Goal: Complete application form: Complete application form

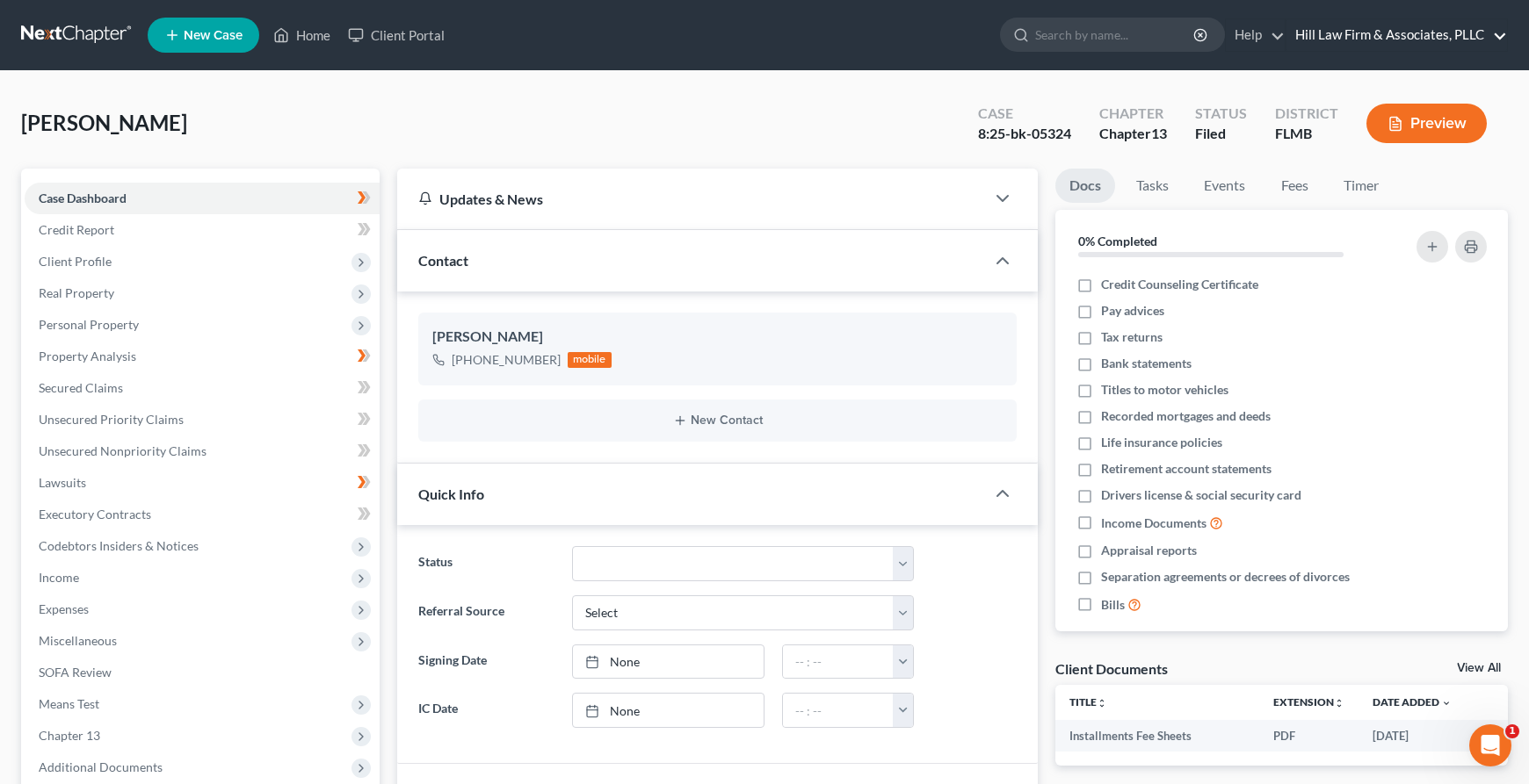
click at [1412, 39] on link "Hill Law Firm & Associates, PLLC" at bounding box center [1396, 35] width 221 height 32
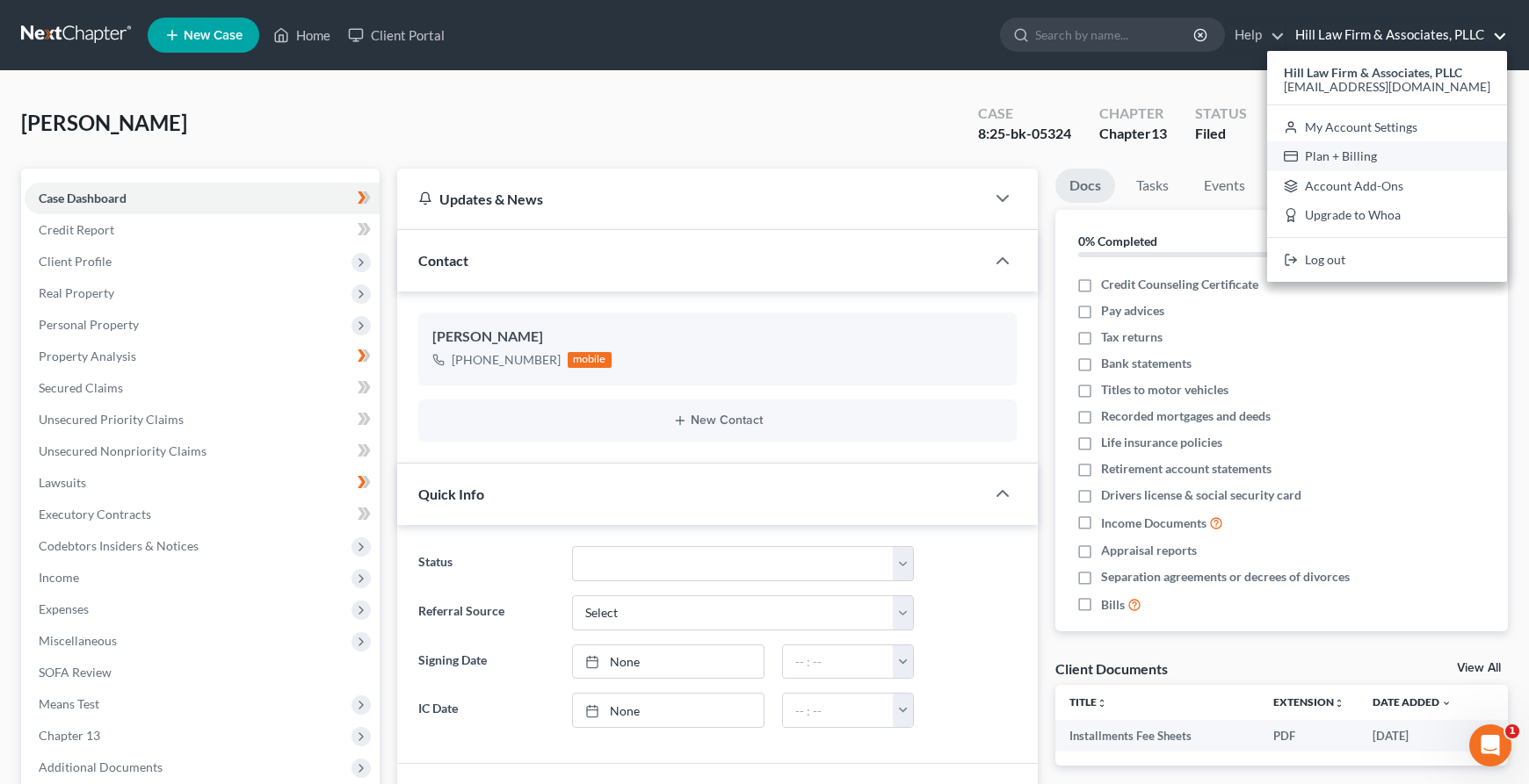
click at [1355, 146] on link "Plan + Billing" at bounding box center [1387, 156] width 240 height 30
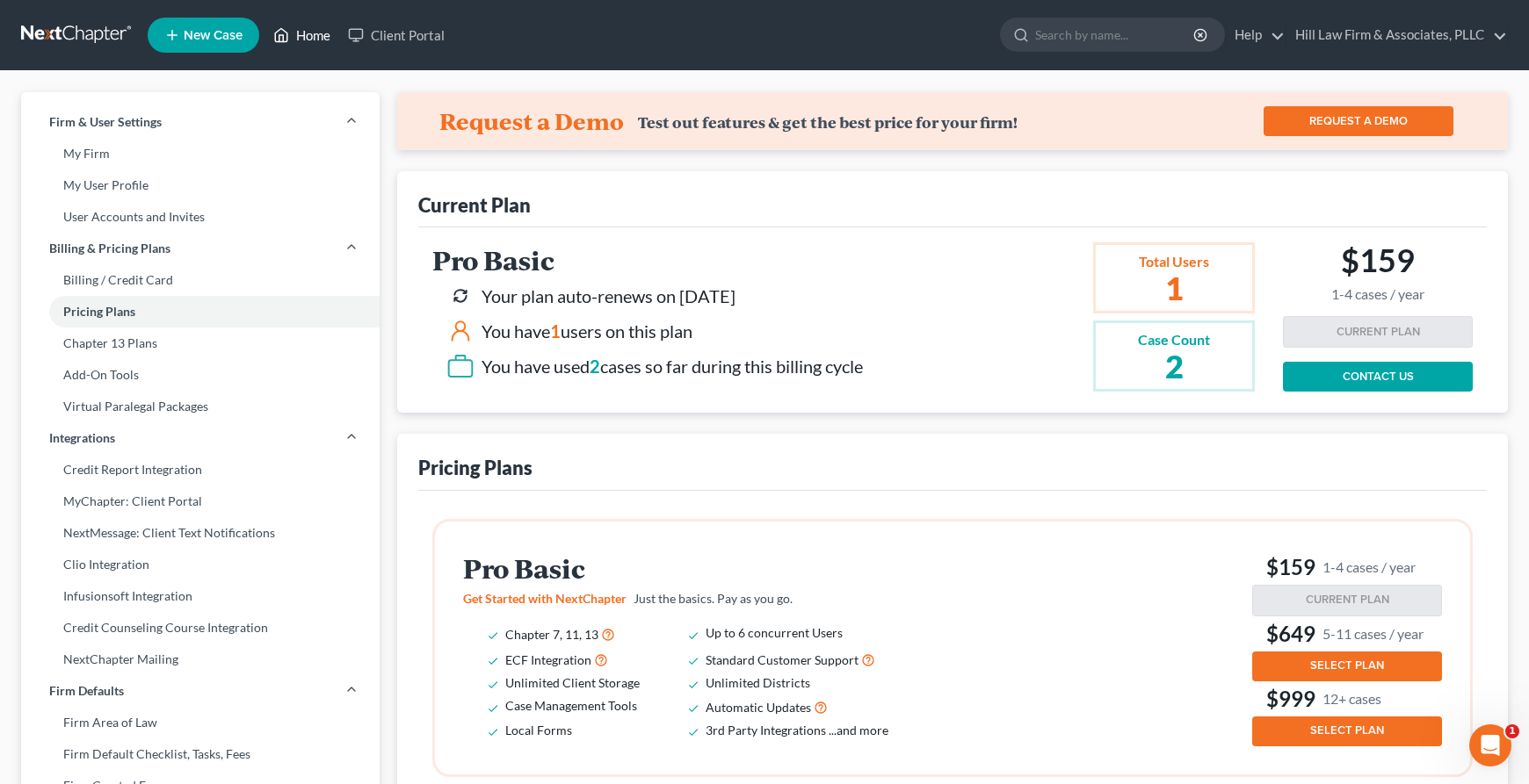
click at [306, 37] on link "Home" at bounding box center [302, 35] width 75 height 32
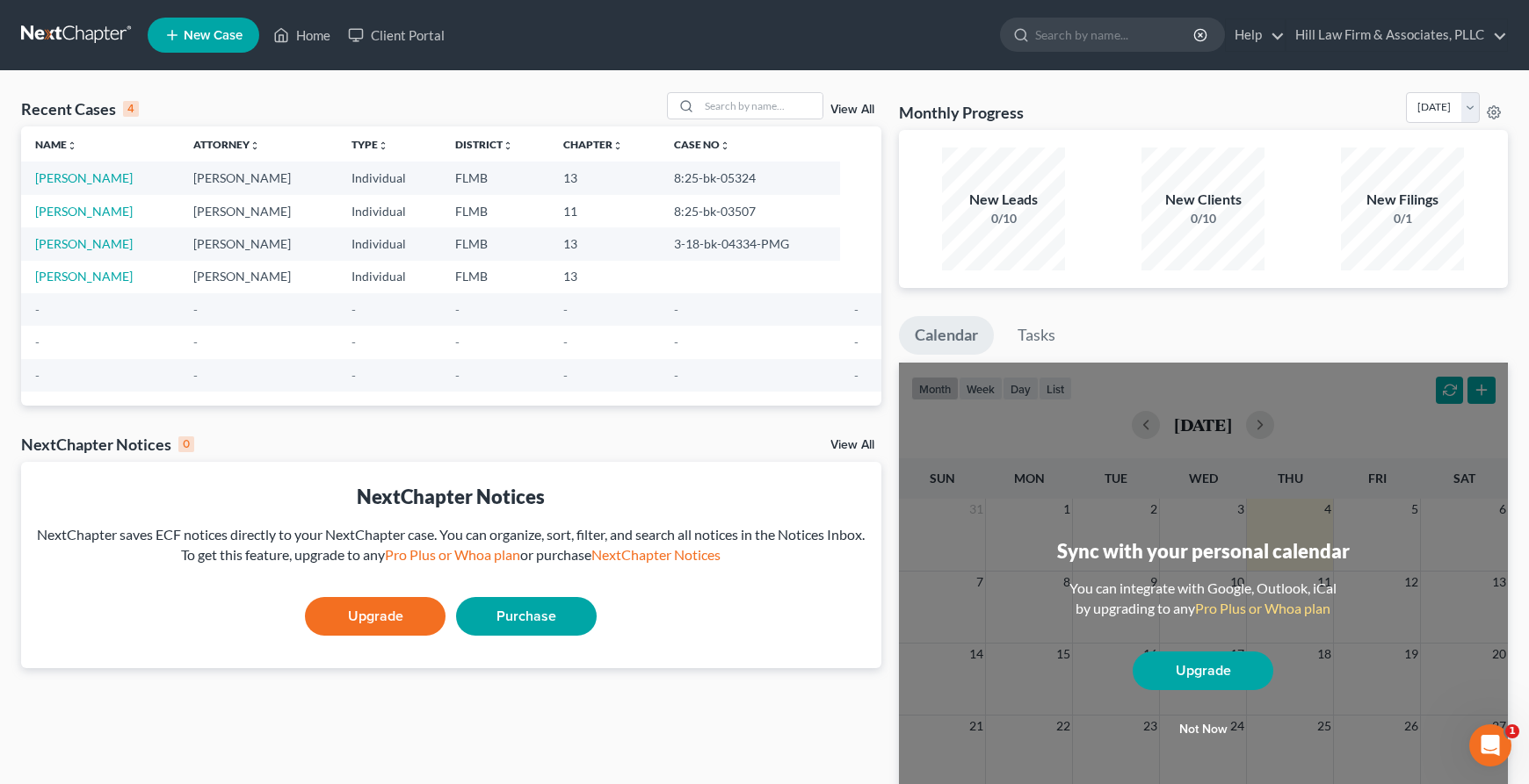
click at [862, 112] on link "View All" at bounding box center [852, 110] width 44 height 13
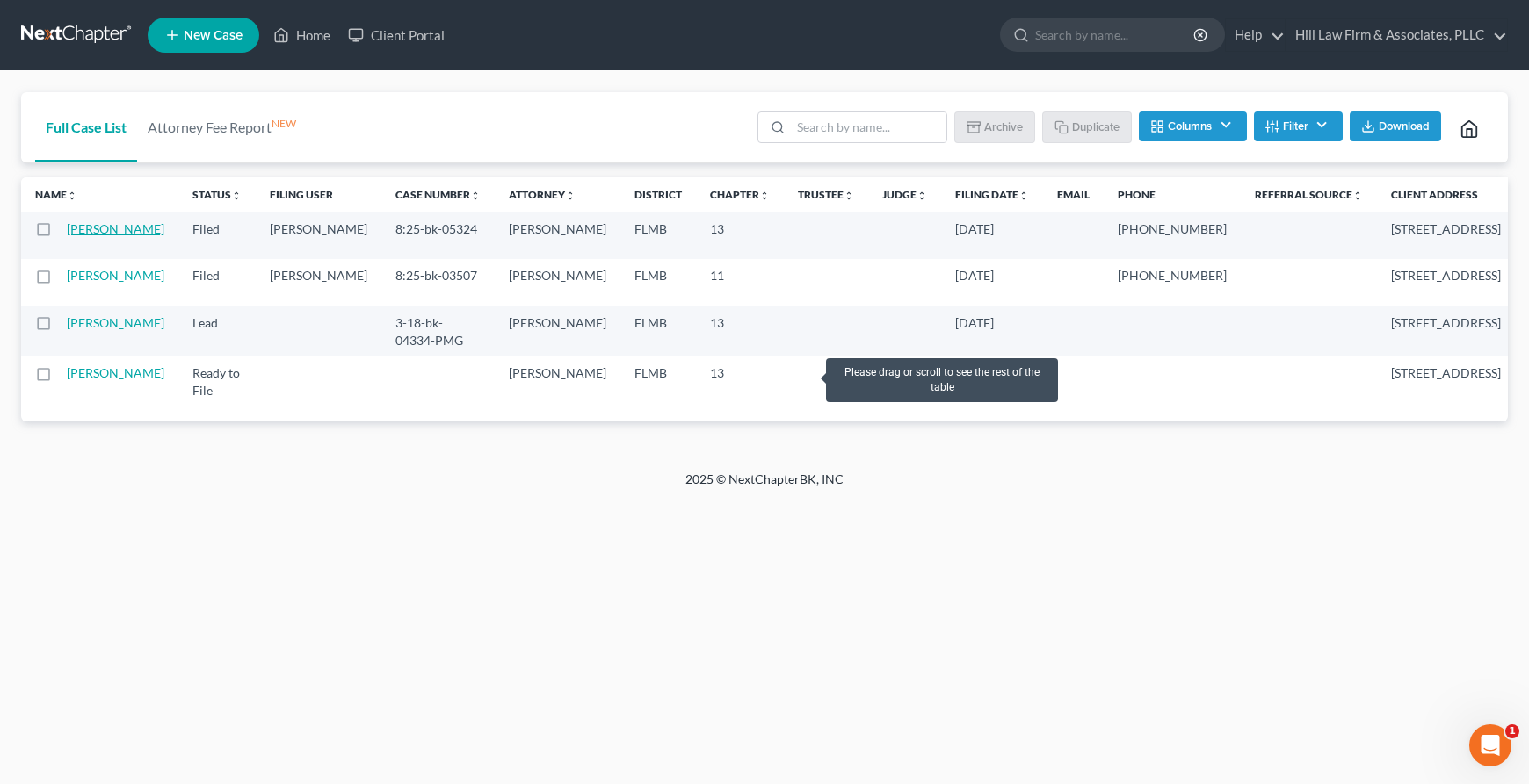
click at [86, 236] on link "[PERSON_NAME]" at bounding box center [115, 229] width 97 height 15
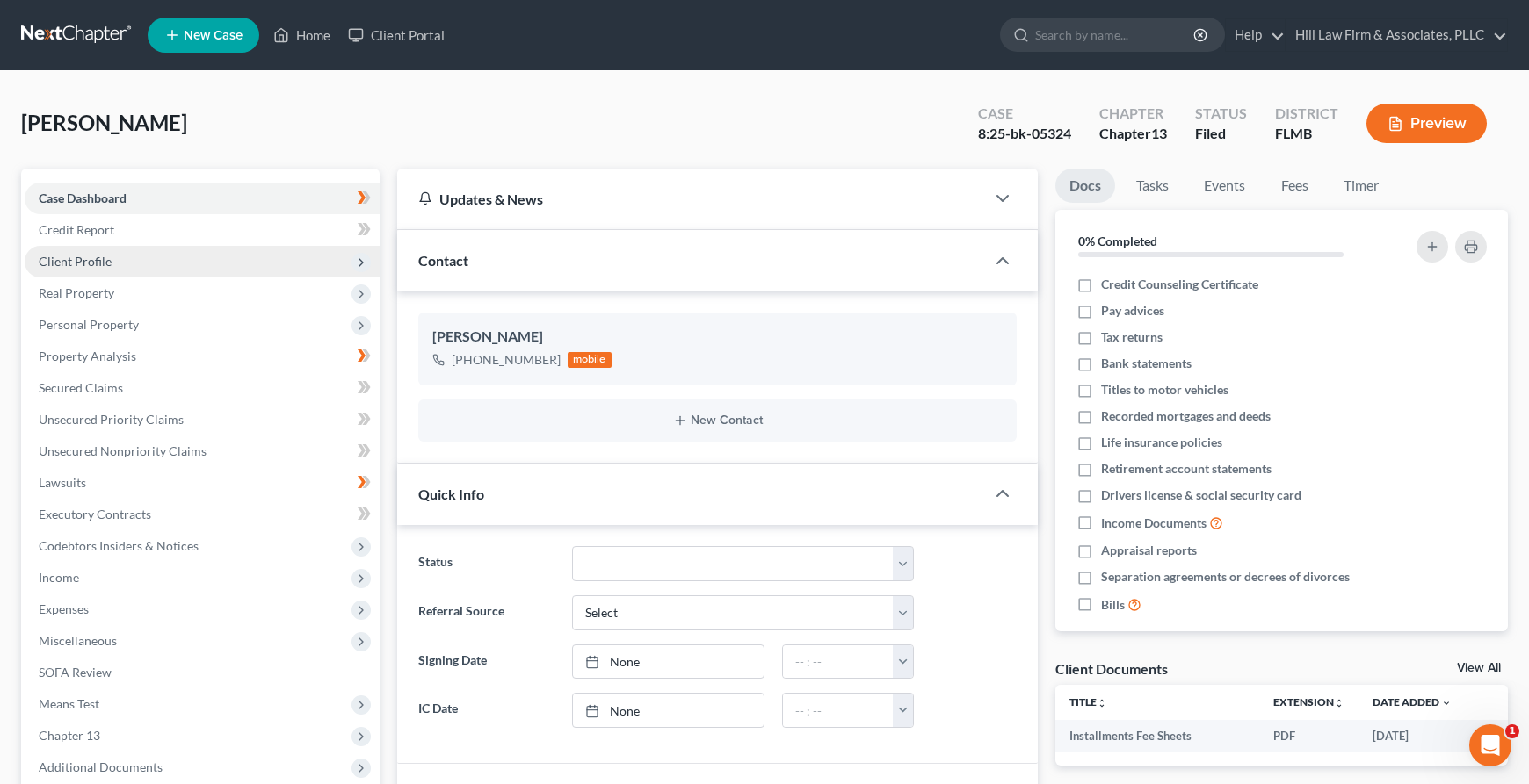
click at [163, 260] on span "Client Profile" at bounding box center [202, 262] width 355 height 32
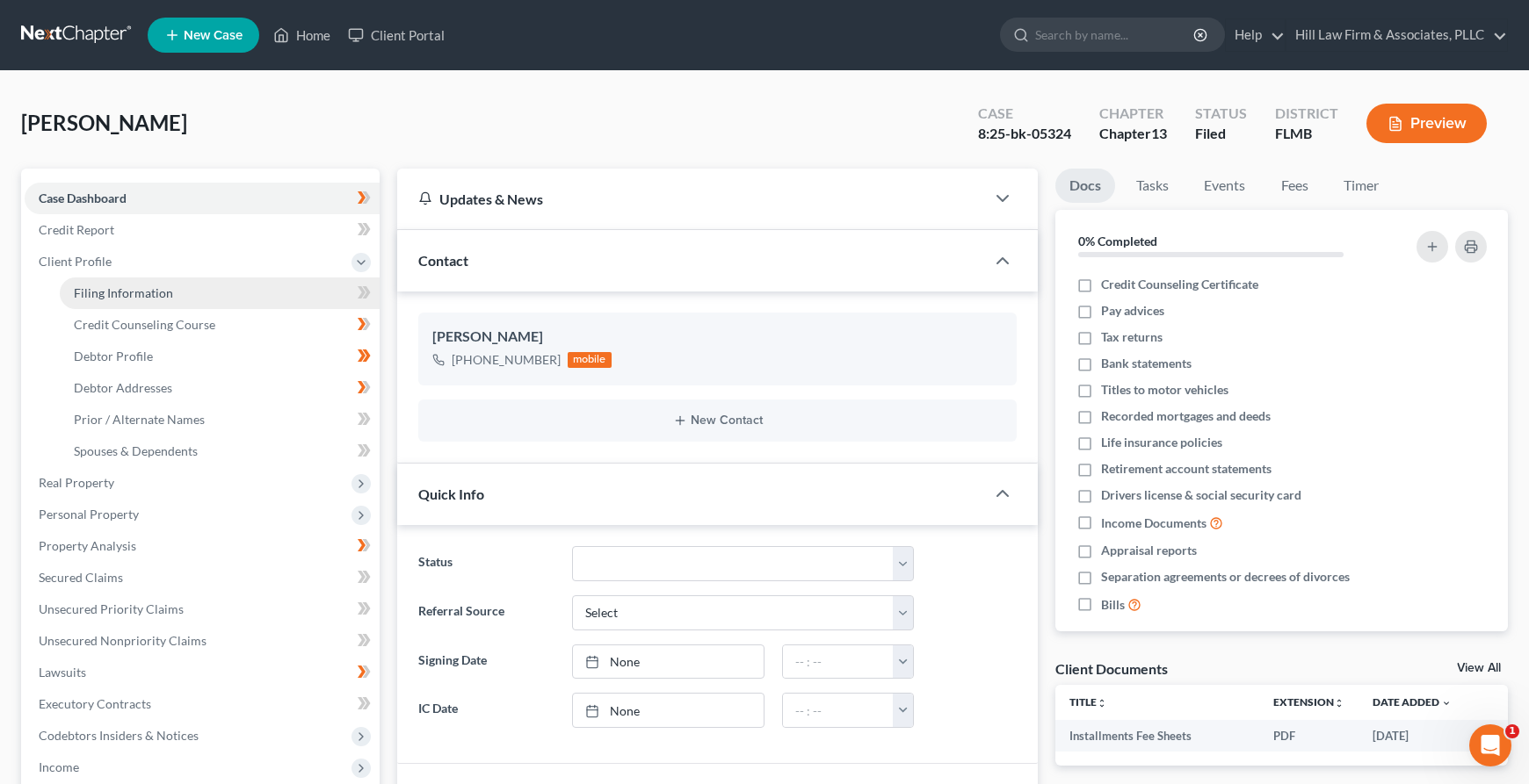
click at [165, 287] on span "Filing Information" at bounding box center [123, 293] width 99 height 15
select select "1"
select select "0"
select select "3"
select select "15"
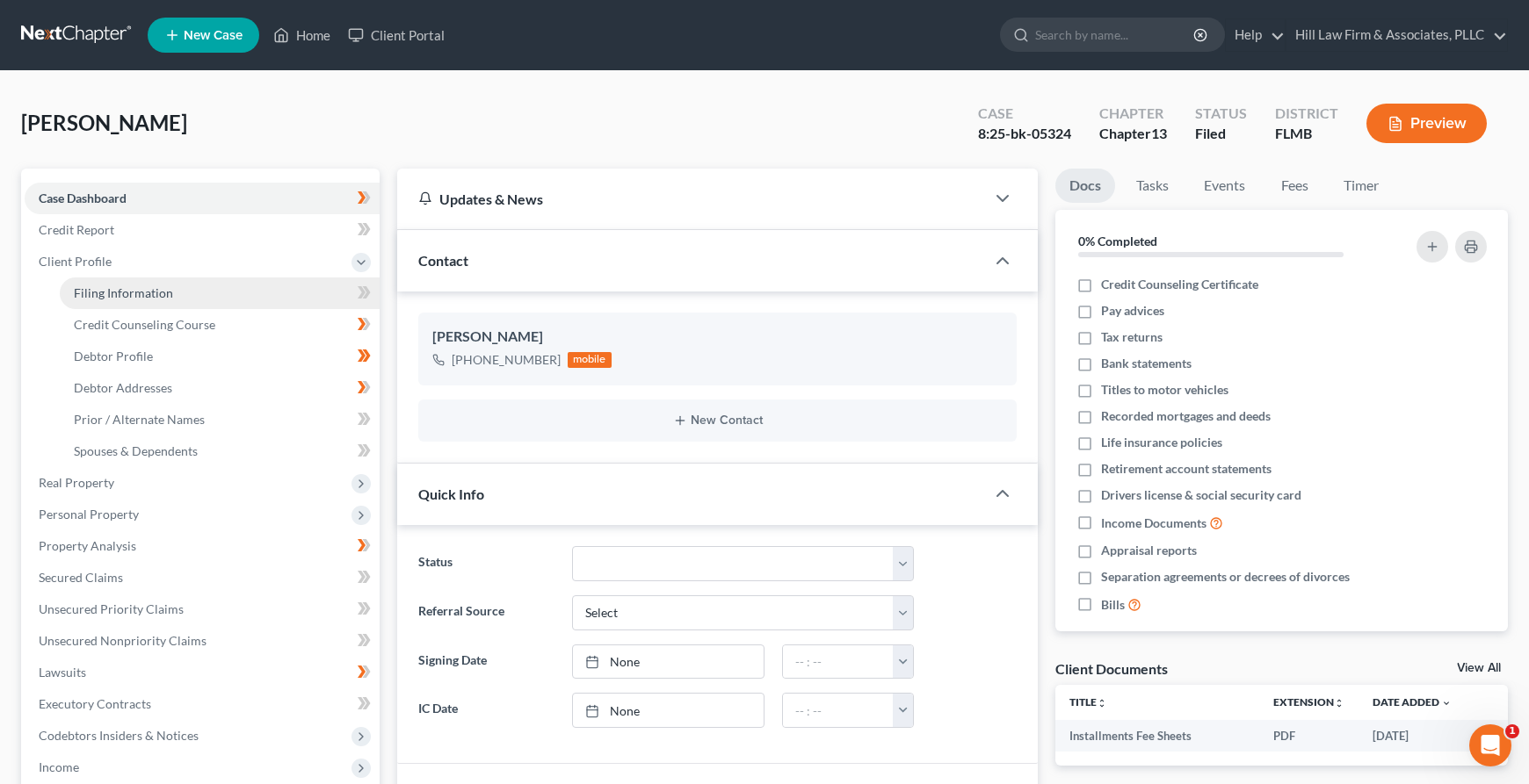
select select "0"
select select "9"
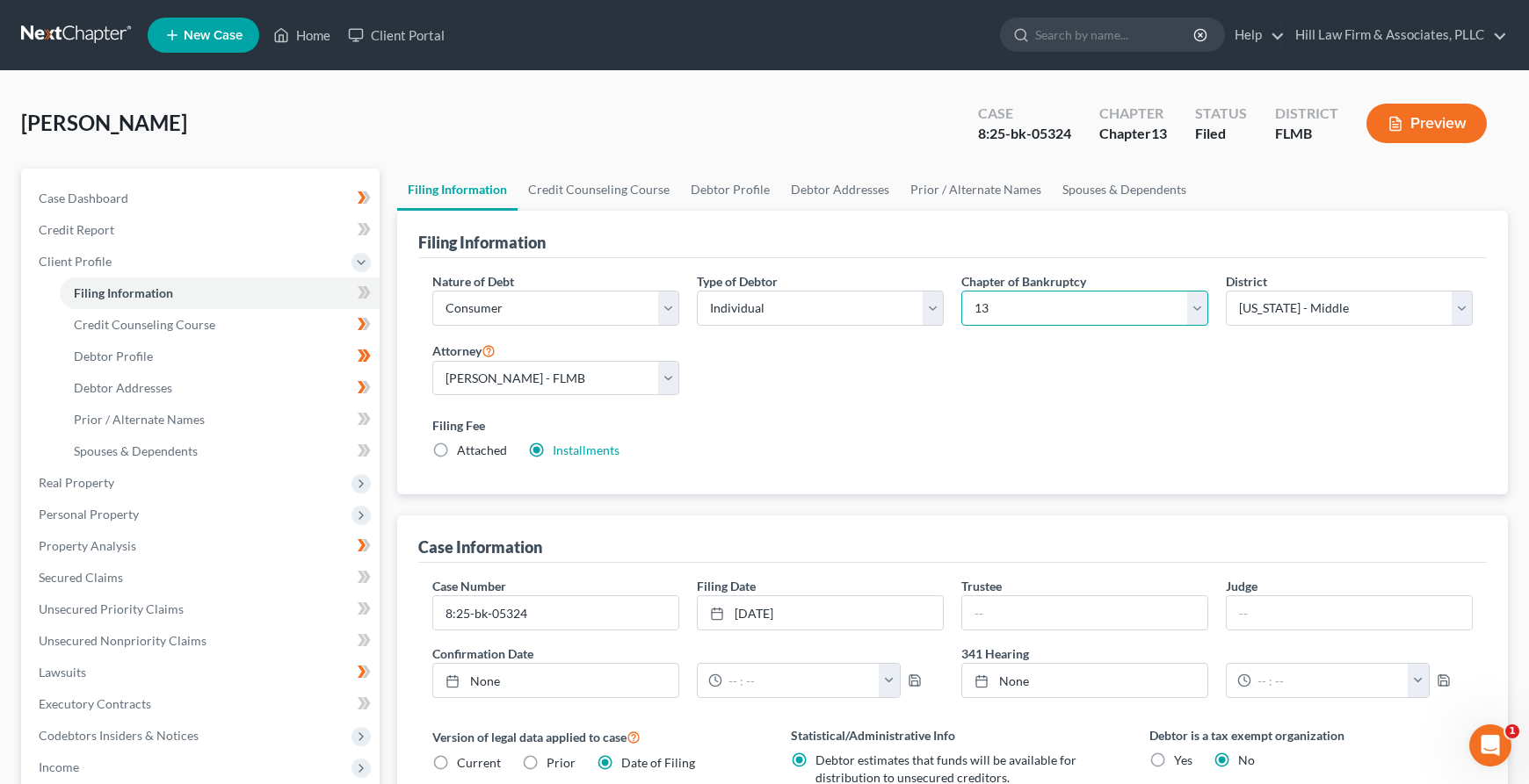
click at [1185, 316] on select "Select 7 11 12 13" at bounding box center [1085, 308] width 247 height 35
